Goal: Task Accomplishment & Management: Manage account settings

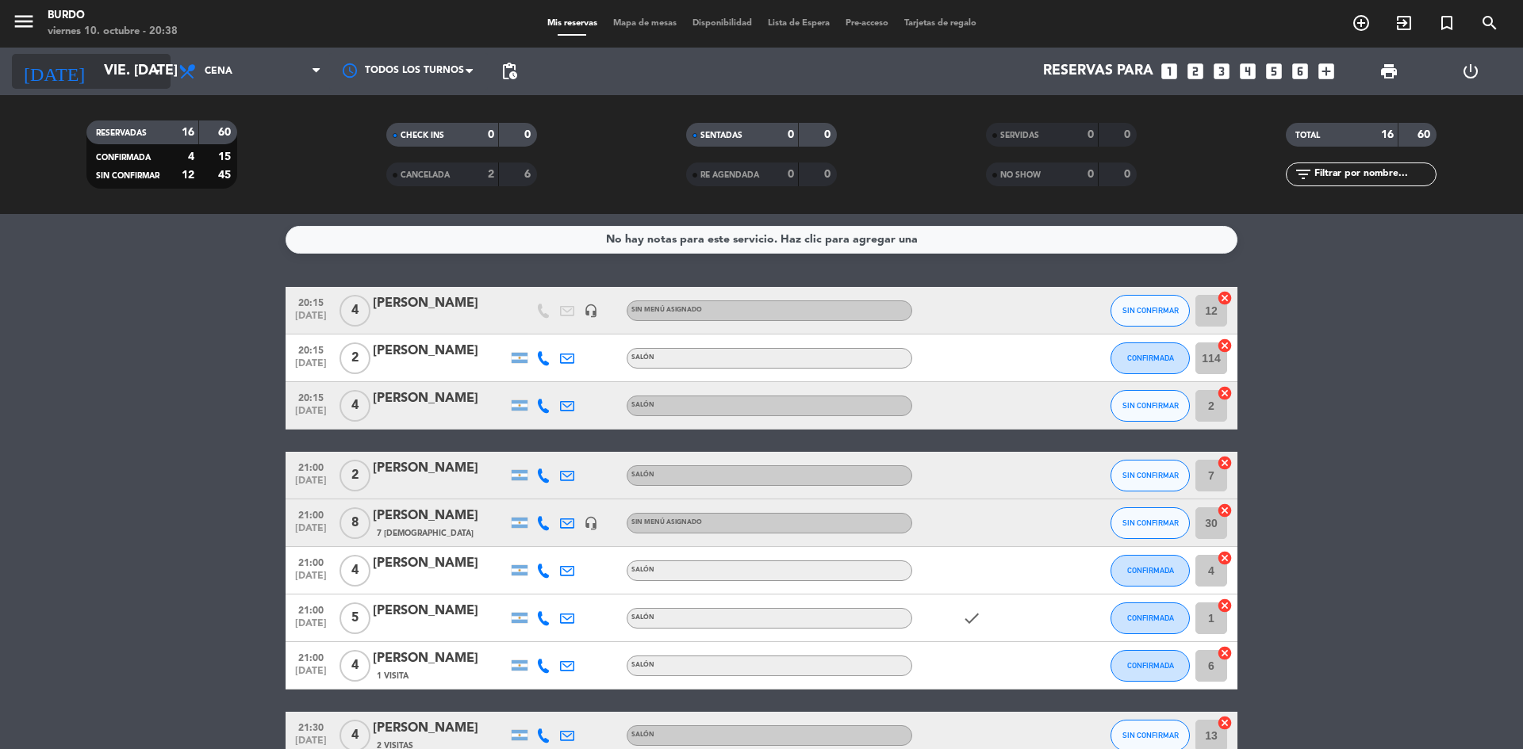
click at [132, 70] on input "vie. [DATE]" at bounding box center [188, 72] width 184 height 32
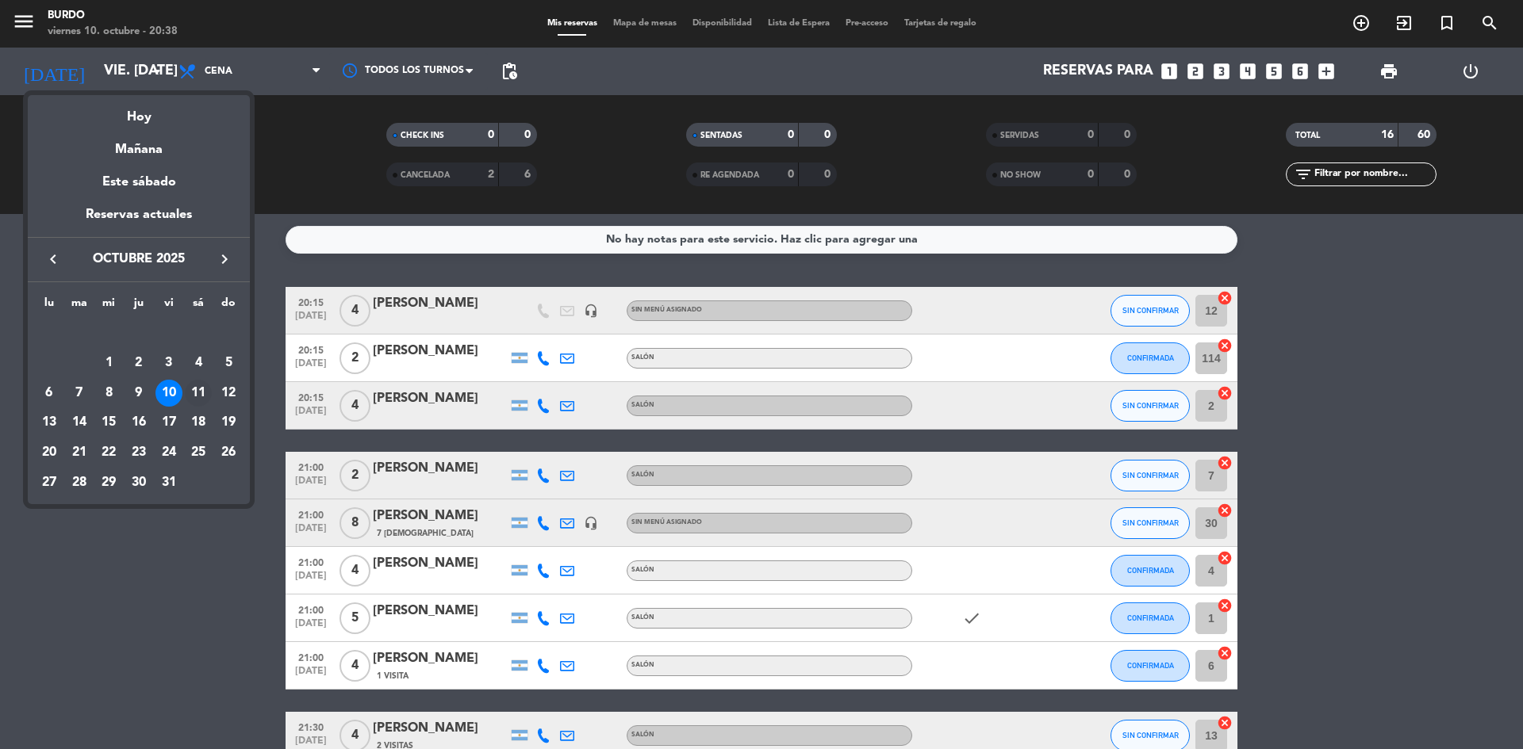
click at [192, 388] on div "11" at bounding box center [198, 393] width 27 height 27
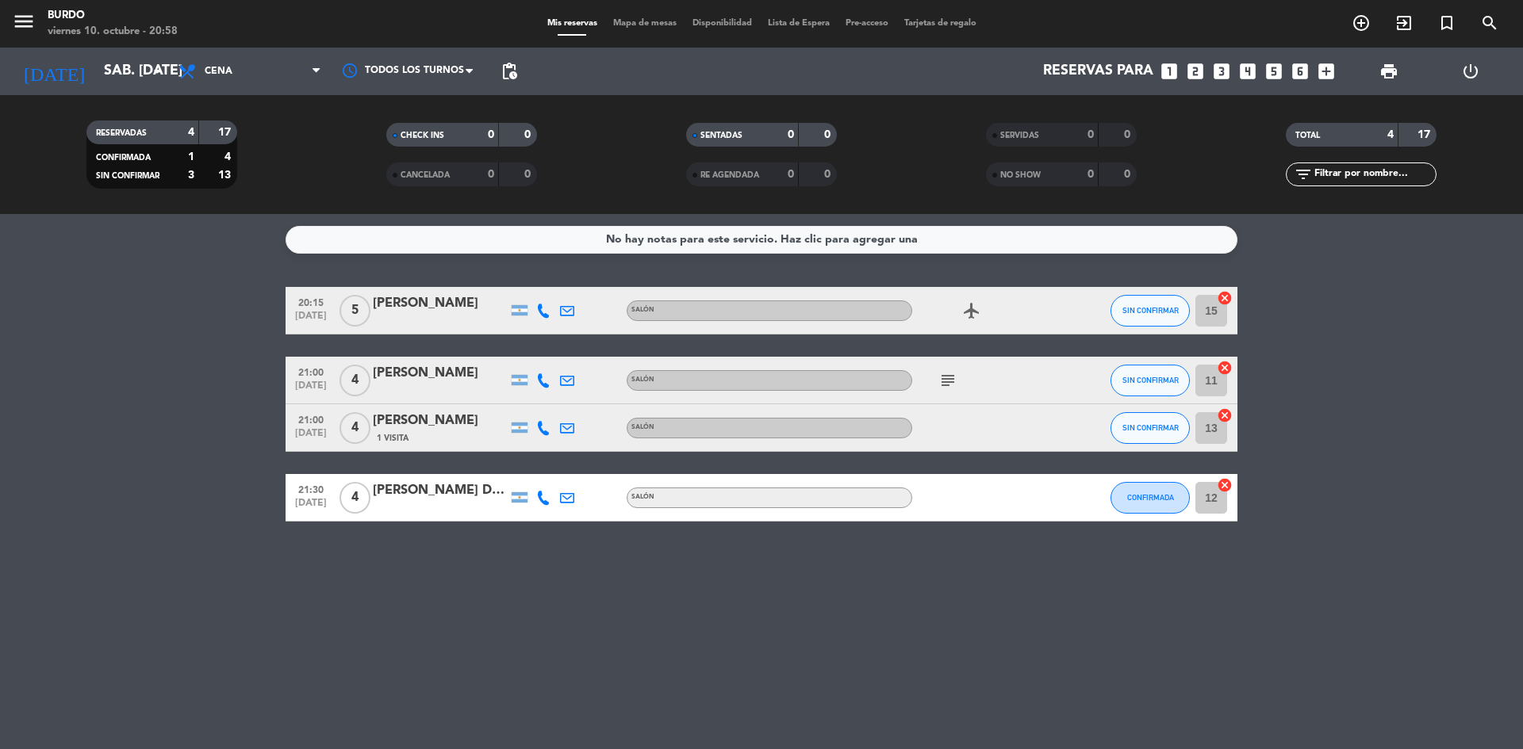
click at [159, 130] on div "RESERVADAS" at bounding box center [126, 133] width 73 height 18
click at [153, 73] on icon "arrow_drop_down" at bounding box center [156, 71] width 19 height 19
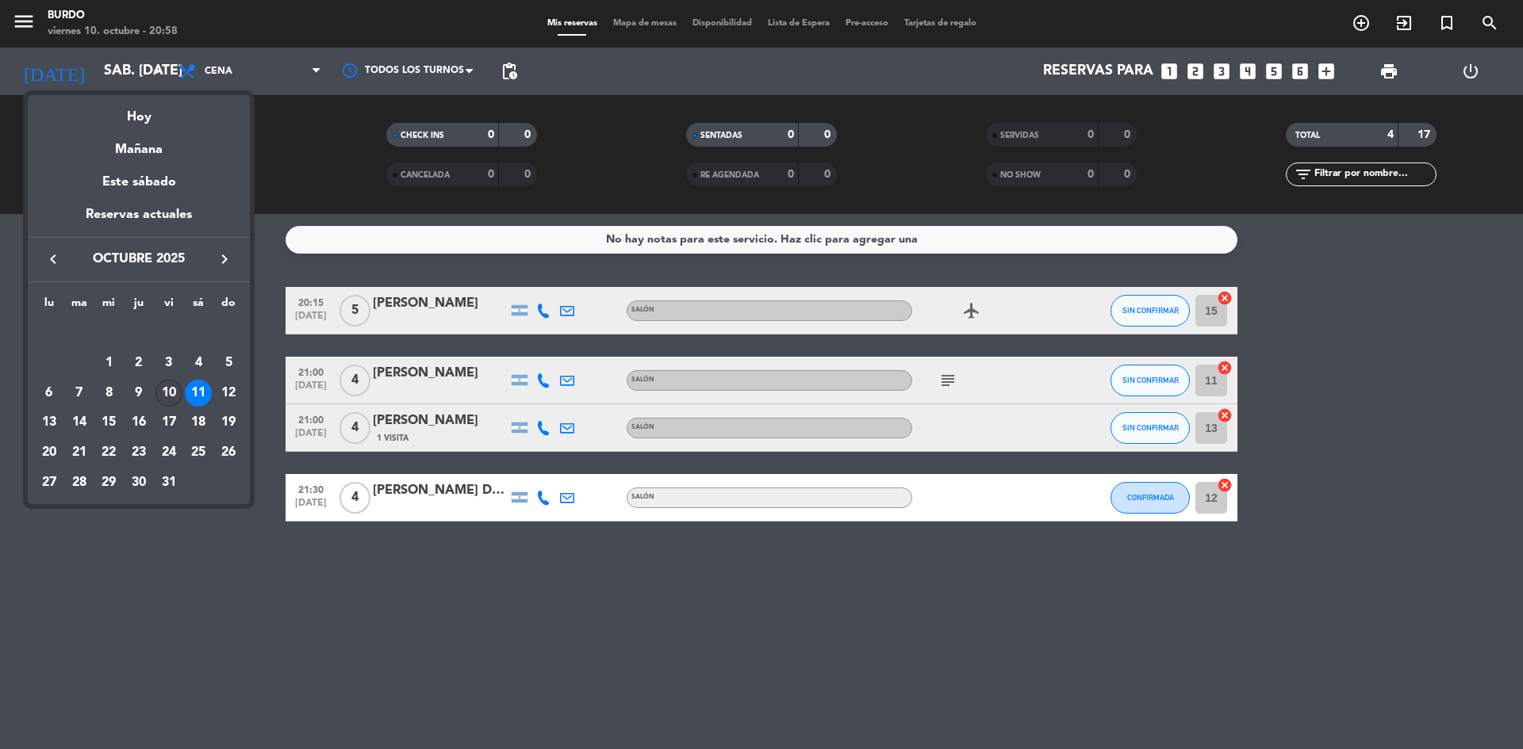
click at [167, 388] on div "10" at bounding box center [168, 393] width 27 height 27
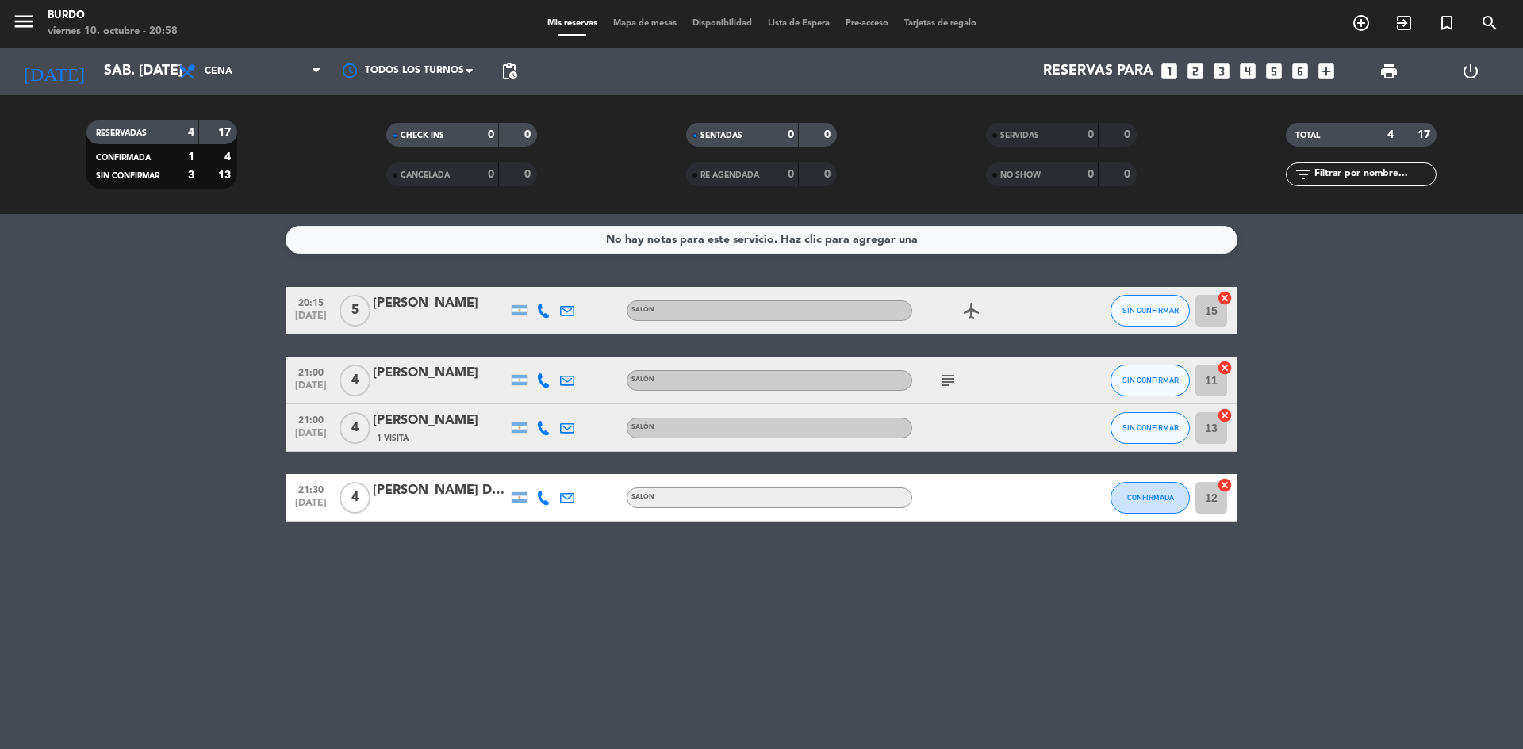
type input "vie. [DATE]"
